Goal: Information Seeking & Learning: Learn about a topic

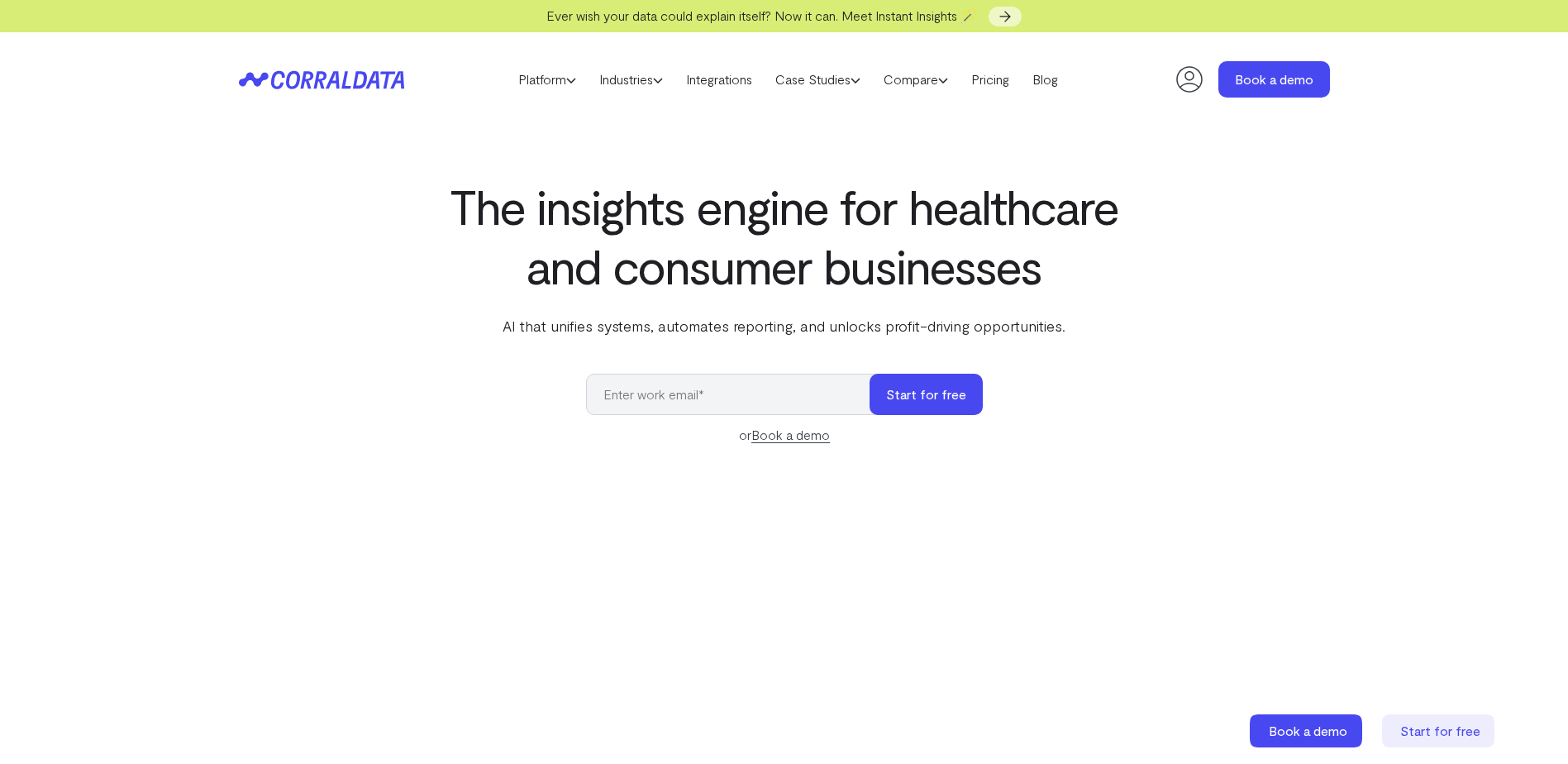
drag, startPoint x: 302, startPoint y: 75, endPoint x: 1333, endPoint y: 348, distance: 1066.5
click at [1333, 348] on div "The insights engine for healthcare and consumer businesses AI that unifies syst…" at bounding box center [785, 575] width 1190 height 798
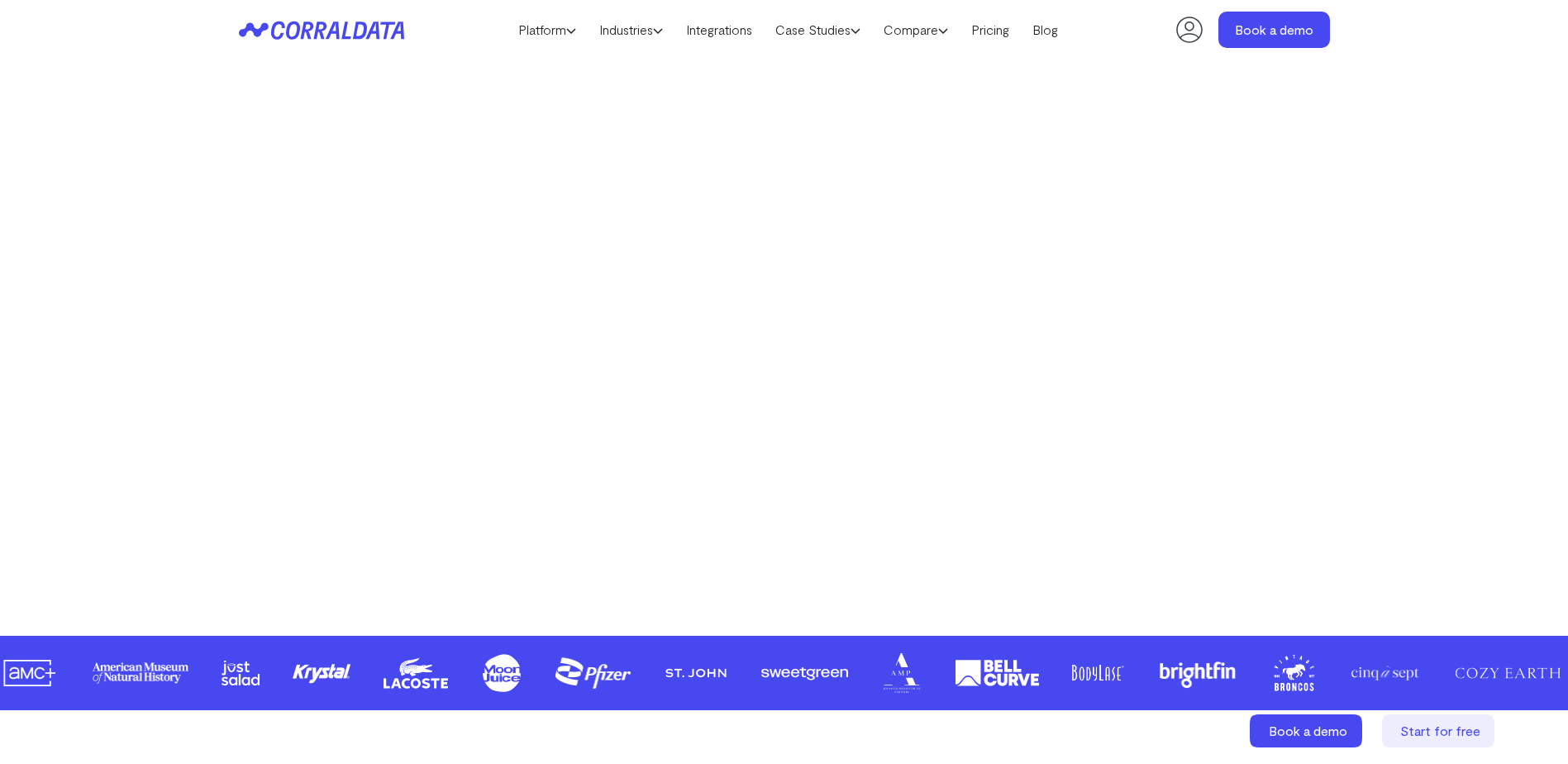
scroll to position [296, 0]
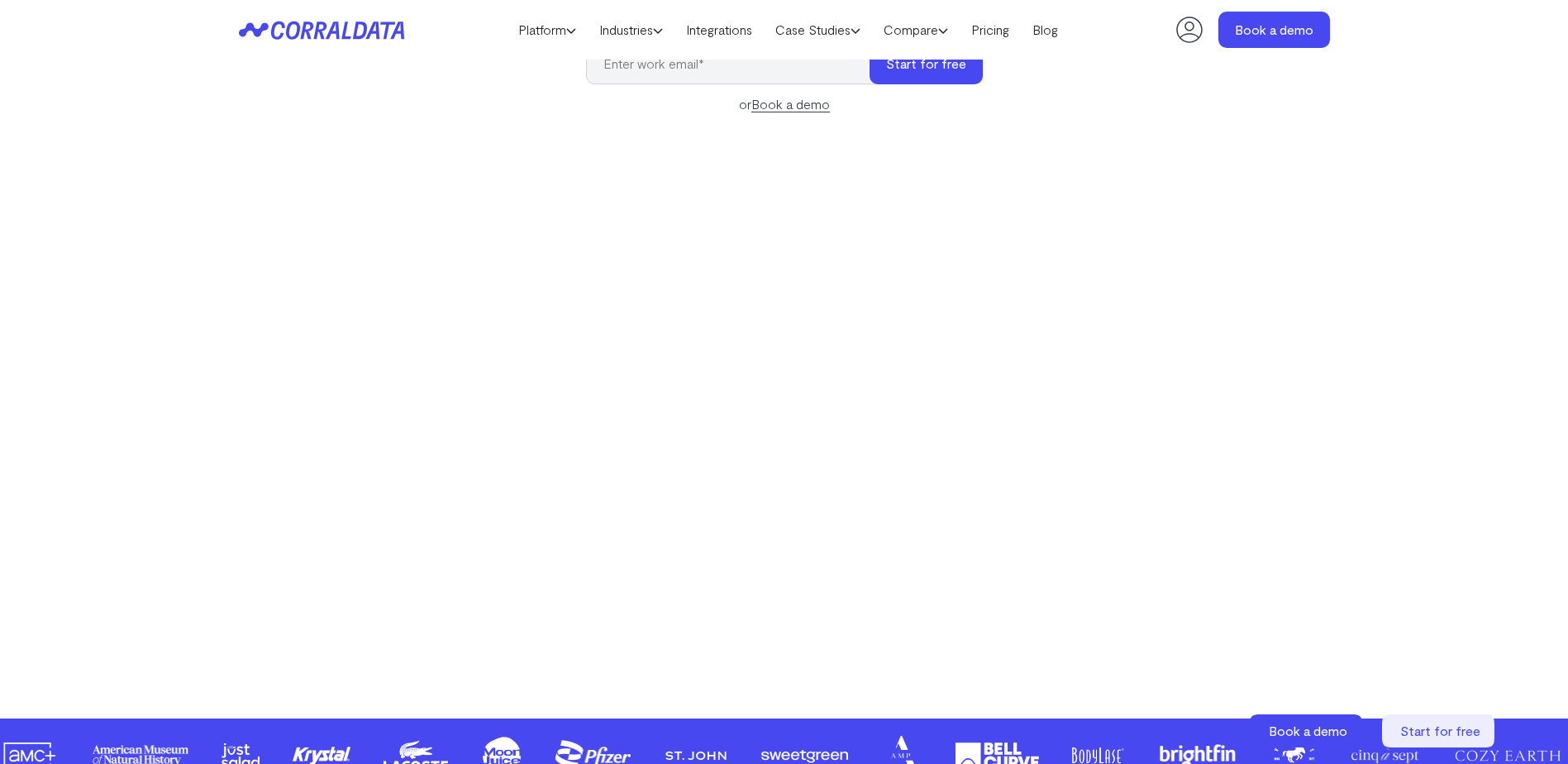
click at [960, 35] on link "Compare" at bounding box center [916, 29] width 88 height 25
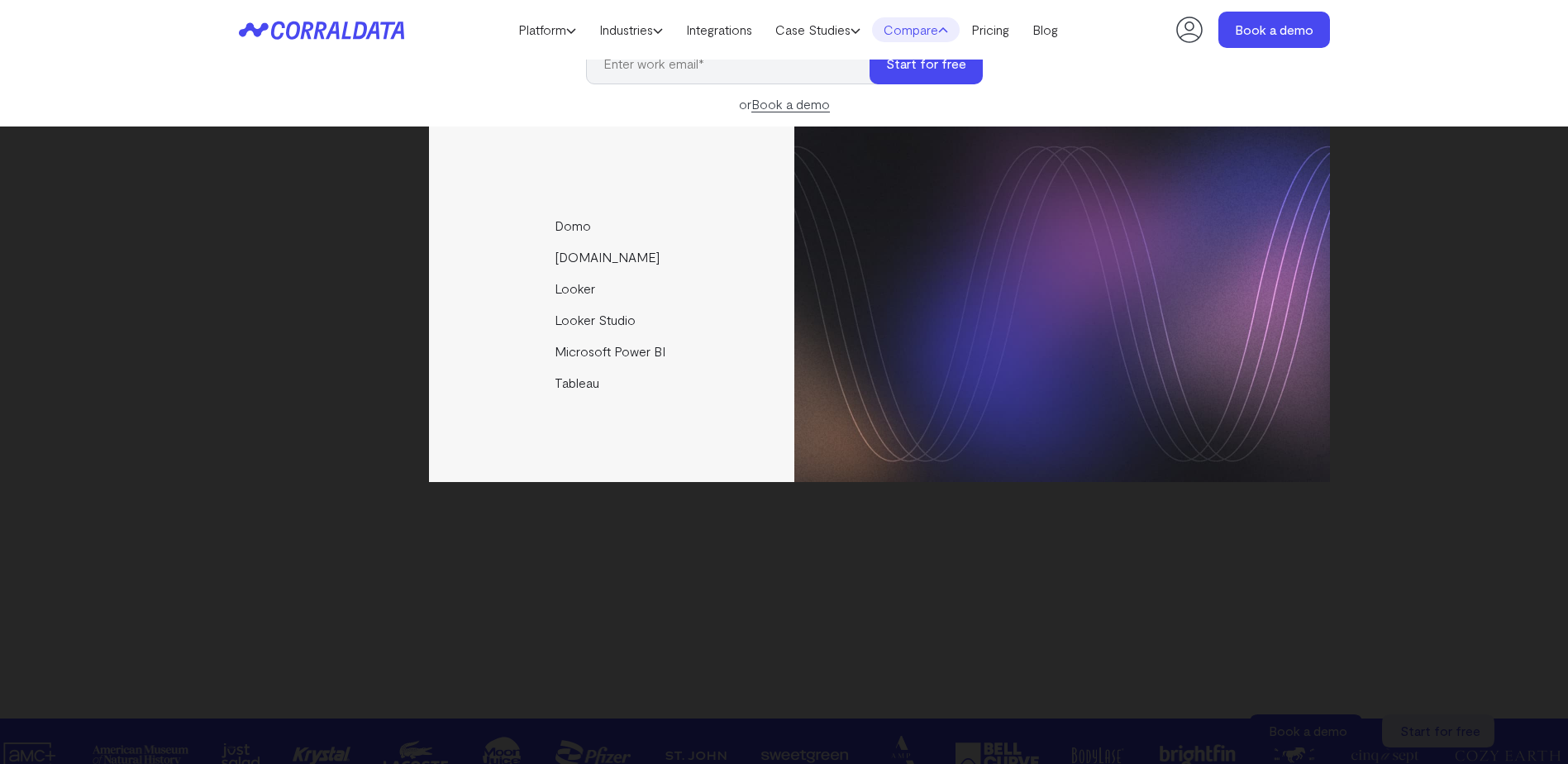
click at [1447, 602] on div "Domo Funnel.io Looker Looker Studio Microsoft Power BI Tableau" at bounding box center [784, 445] width 1568 height 637
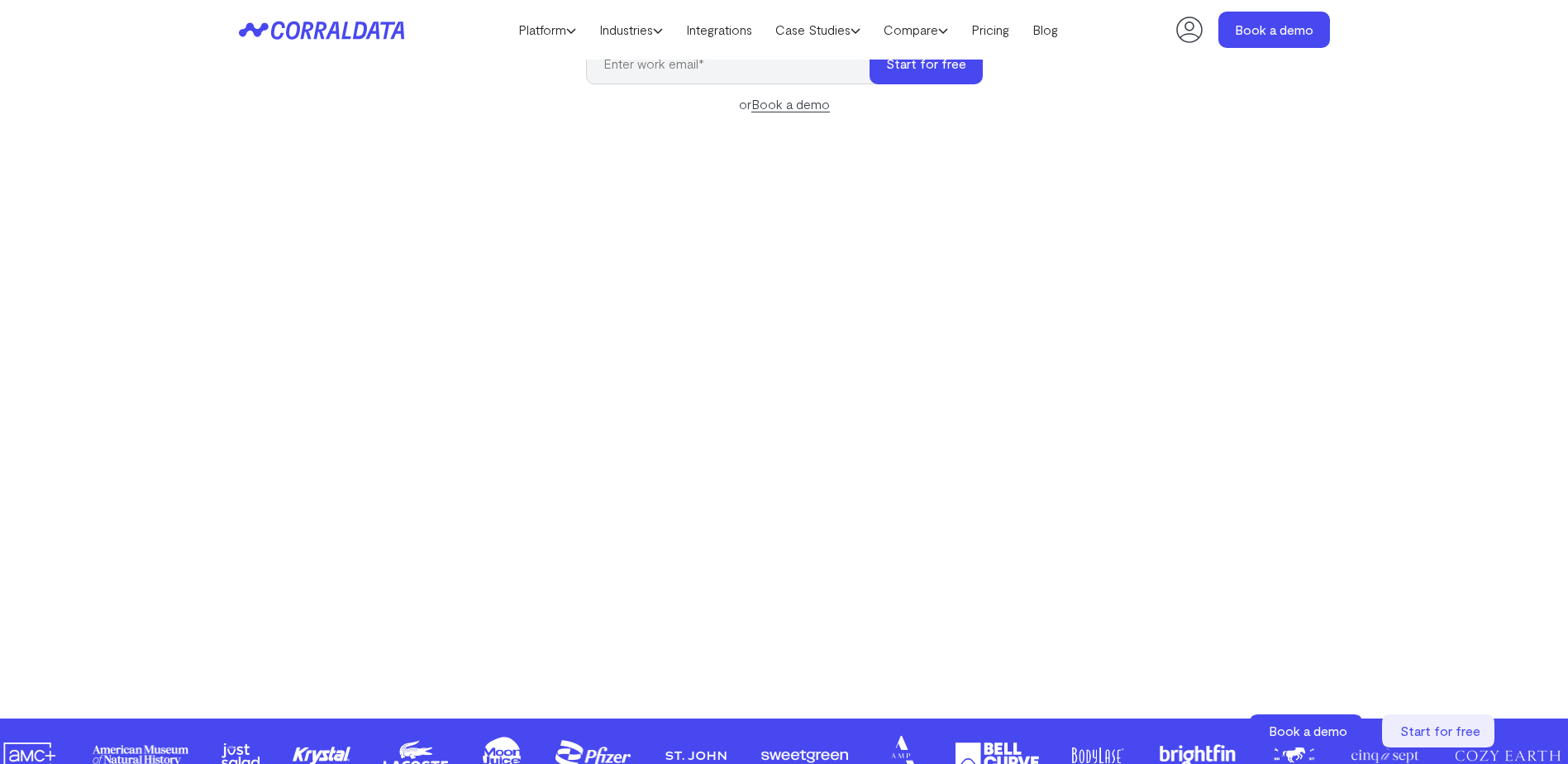
click at [678, 453] on video at bounding box center [784, 404] width 853 height 480
click at [662, 32] on icon at bounding box center [658, 31] width 10 height 10
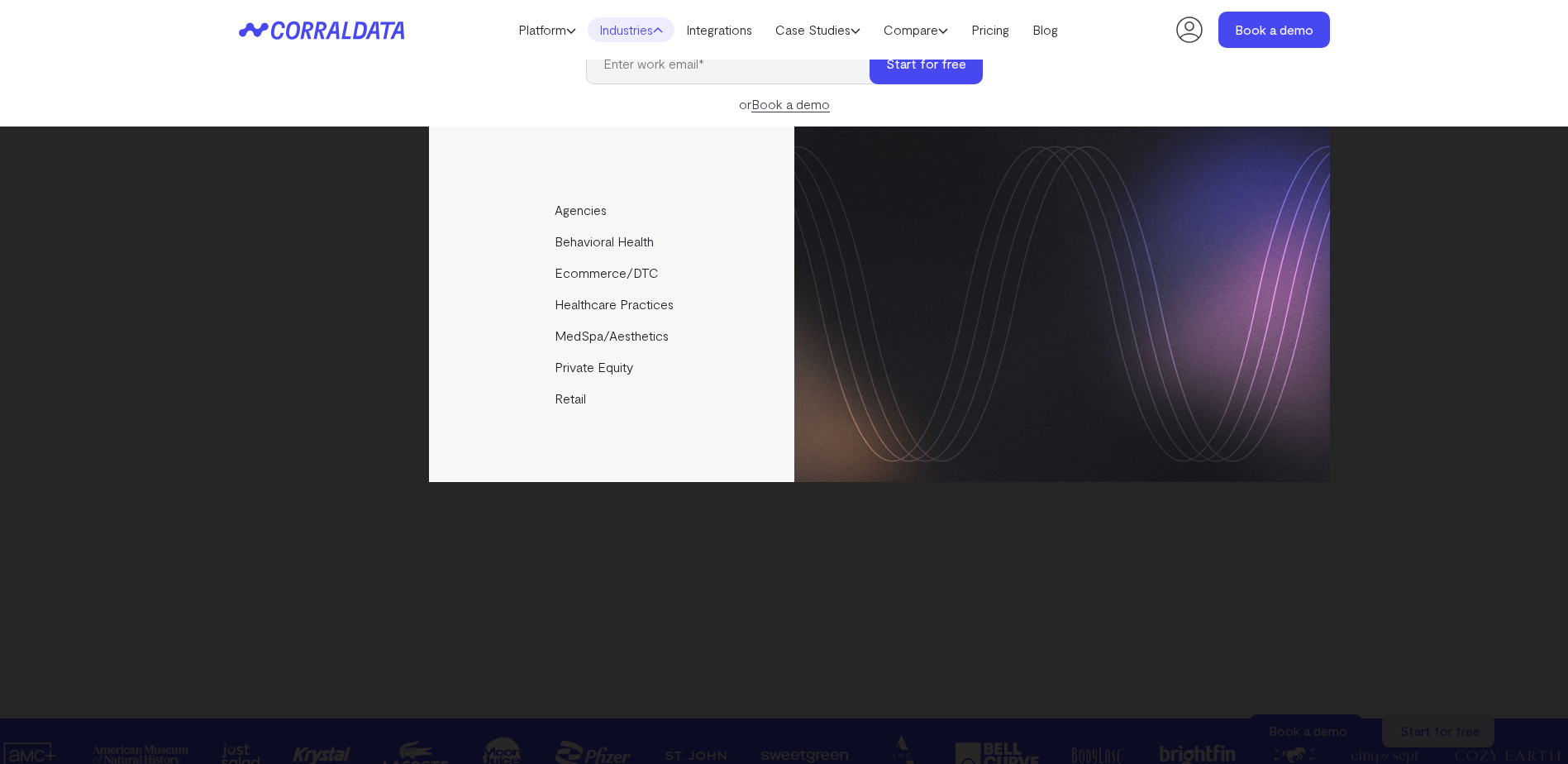
click at [574, 400] on link "Retail" at bounding box center [612, 398] width 368 height 31
